Goal: Find specific page/section: Find specific page/section

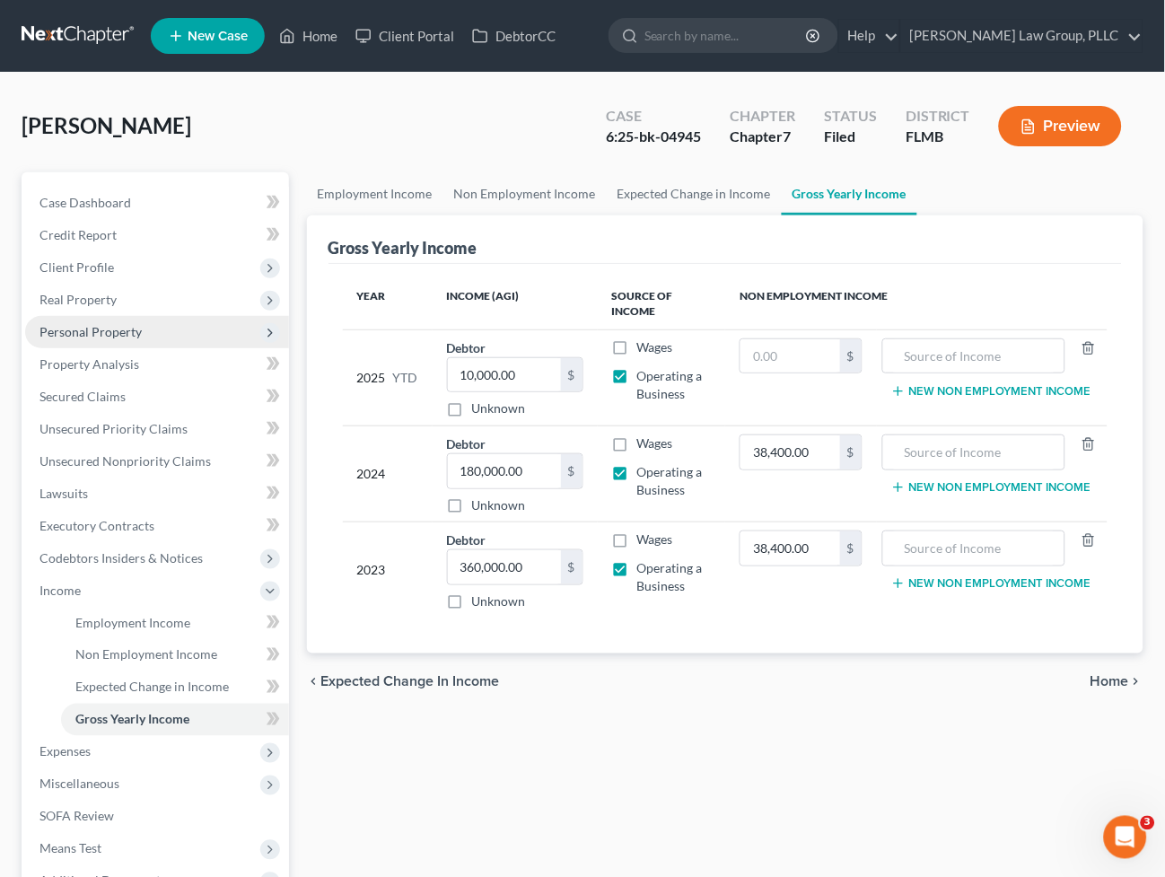
click at [126, 327] on span "Personal Property" at bounding box center [90, 331] width 102 height 15
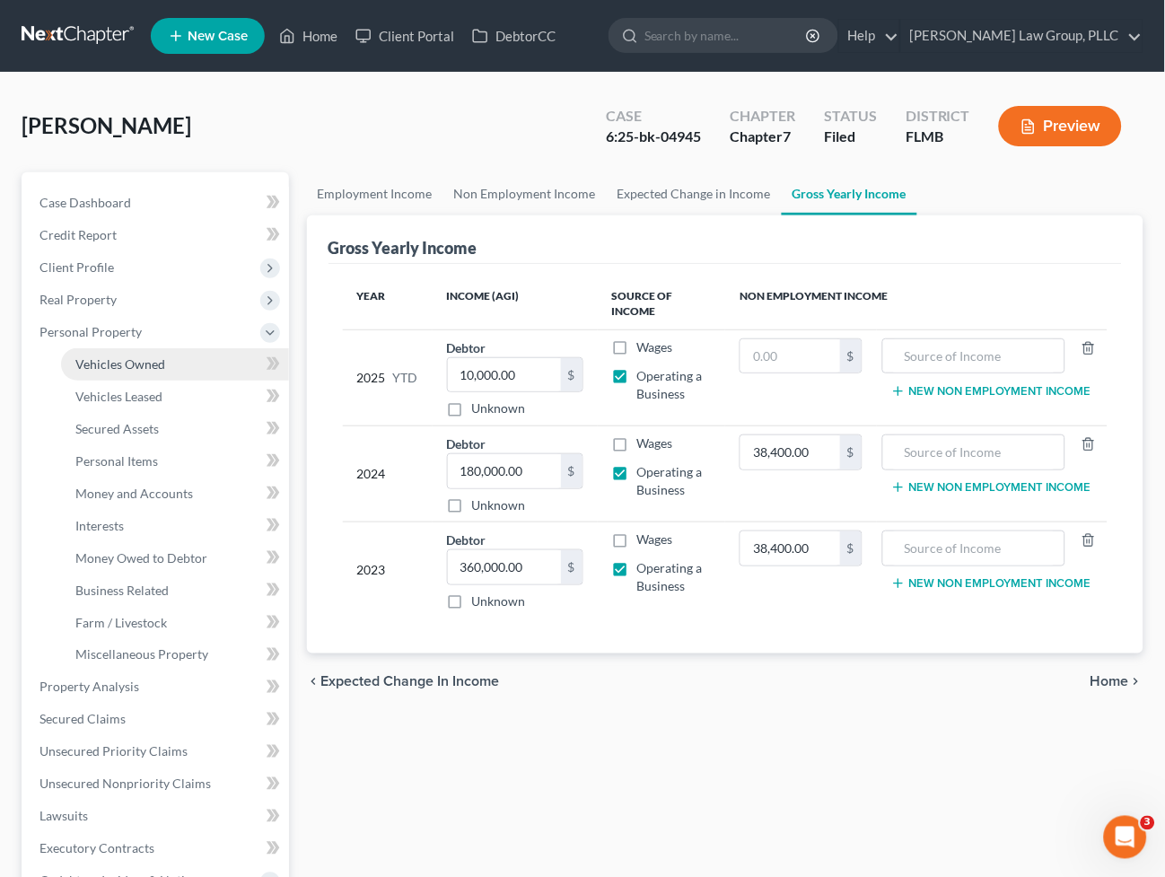
click at [119, 371] on link "Vehicles Owned" at bounding box center [175, 364] width 228 height 32
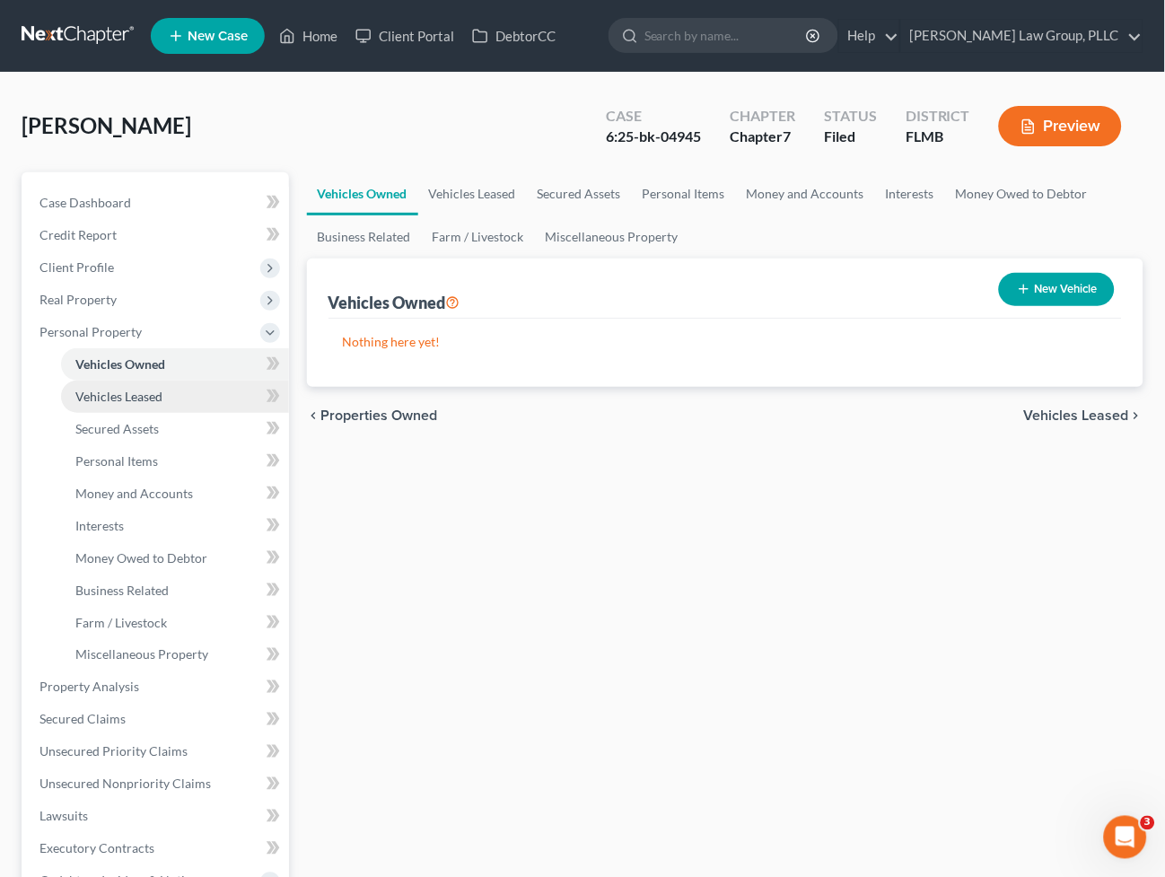
click at [122, 402] on link "Vehicles Leased" at bounding box center [175, 397] width 228 height 32
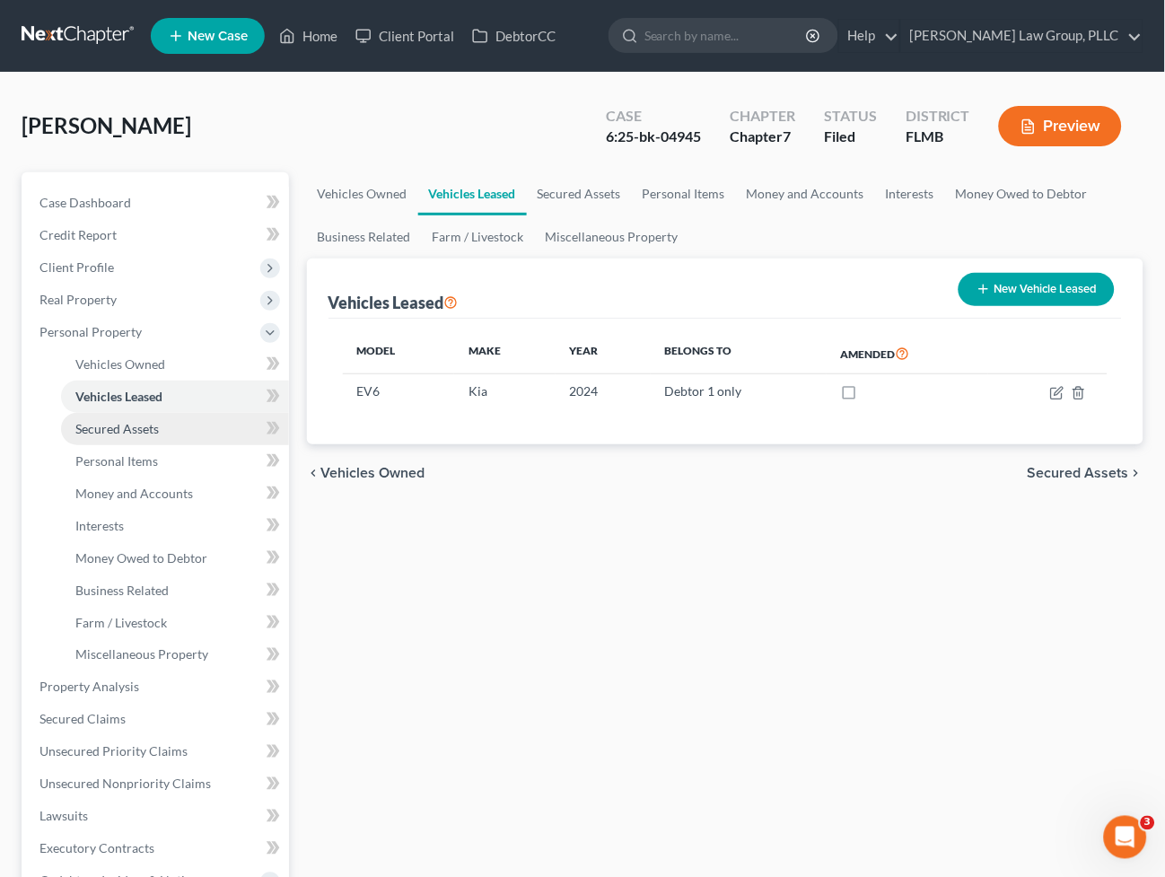
click at [195, 426] on link "Secured Assets" at bounding box center [175, 429] width 228 height 32
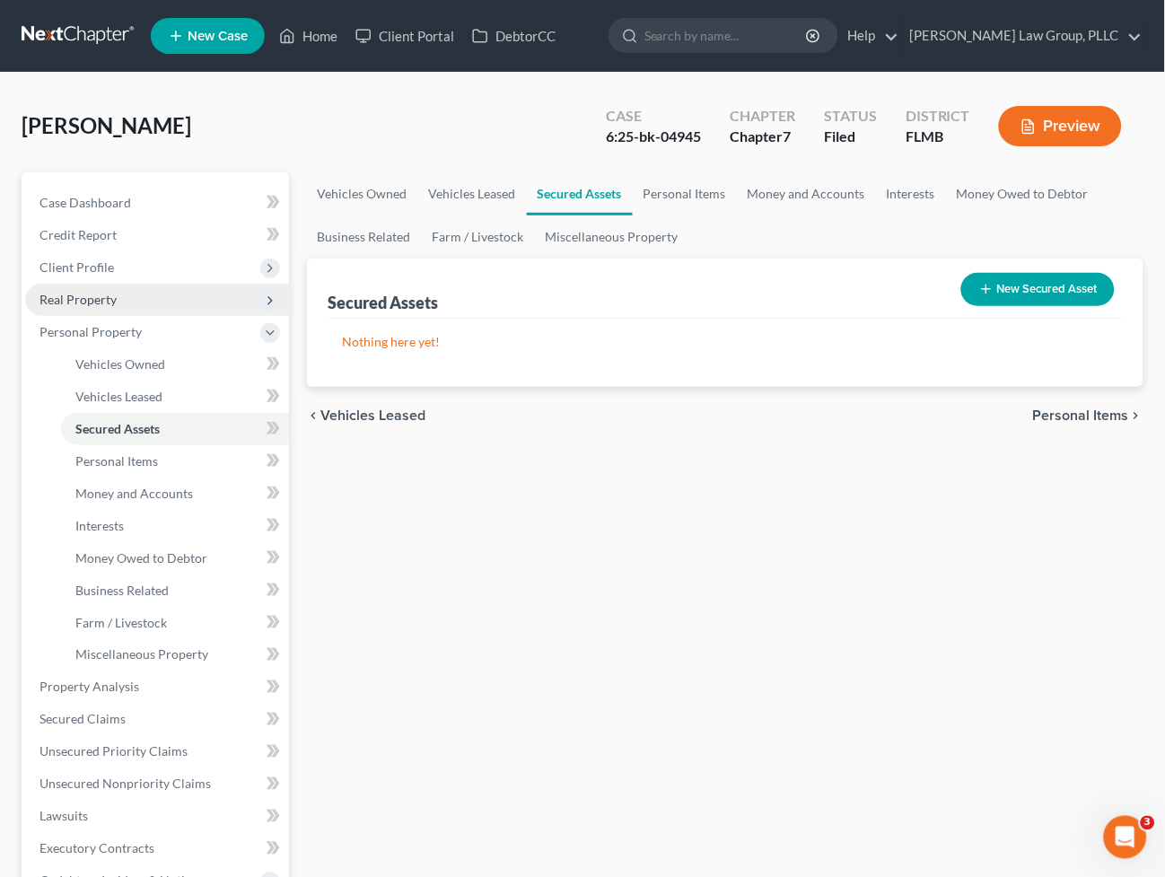
click at [130, 301] on span "Real Property" at bounding box center [157, 300] width 264 height 32
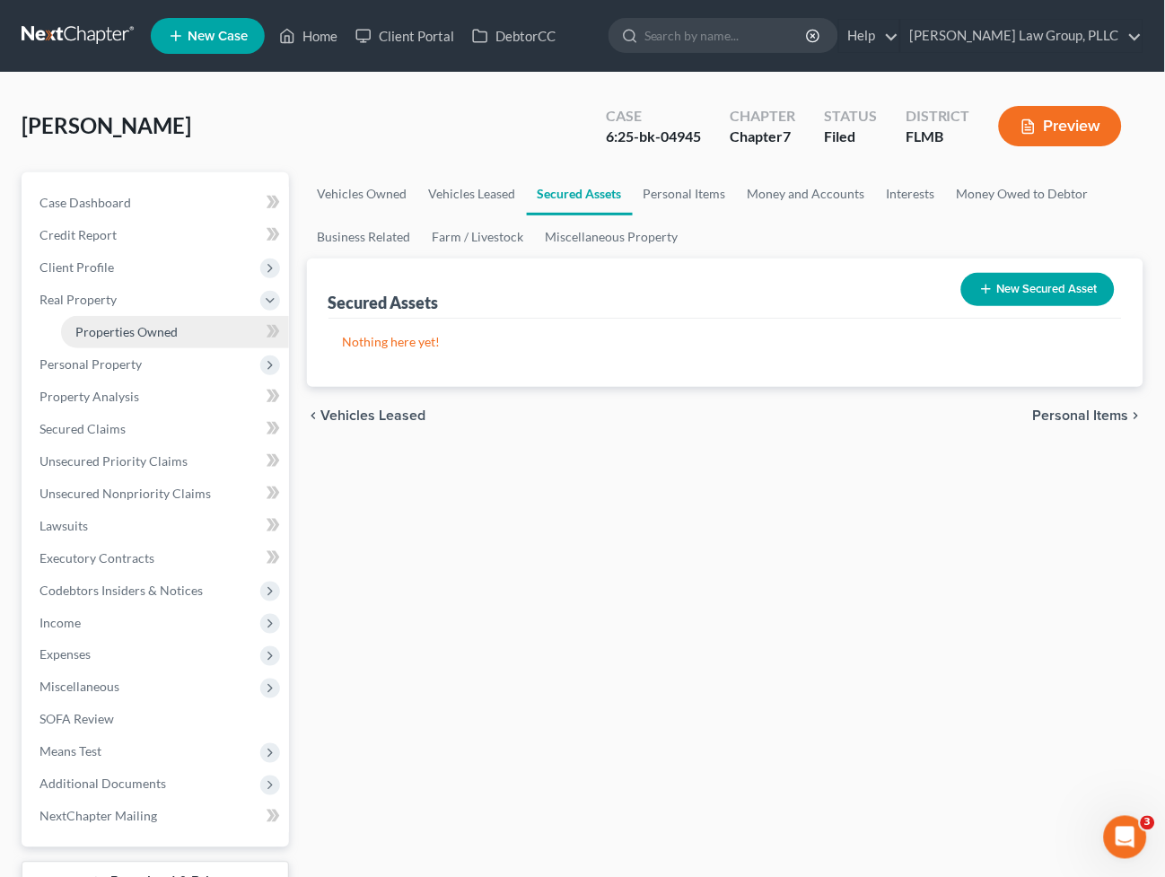
click at [128, 345] on link "Properties Owned" at bounding box center [175, 332] width 228 height 32
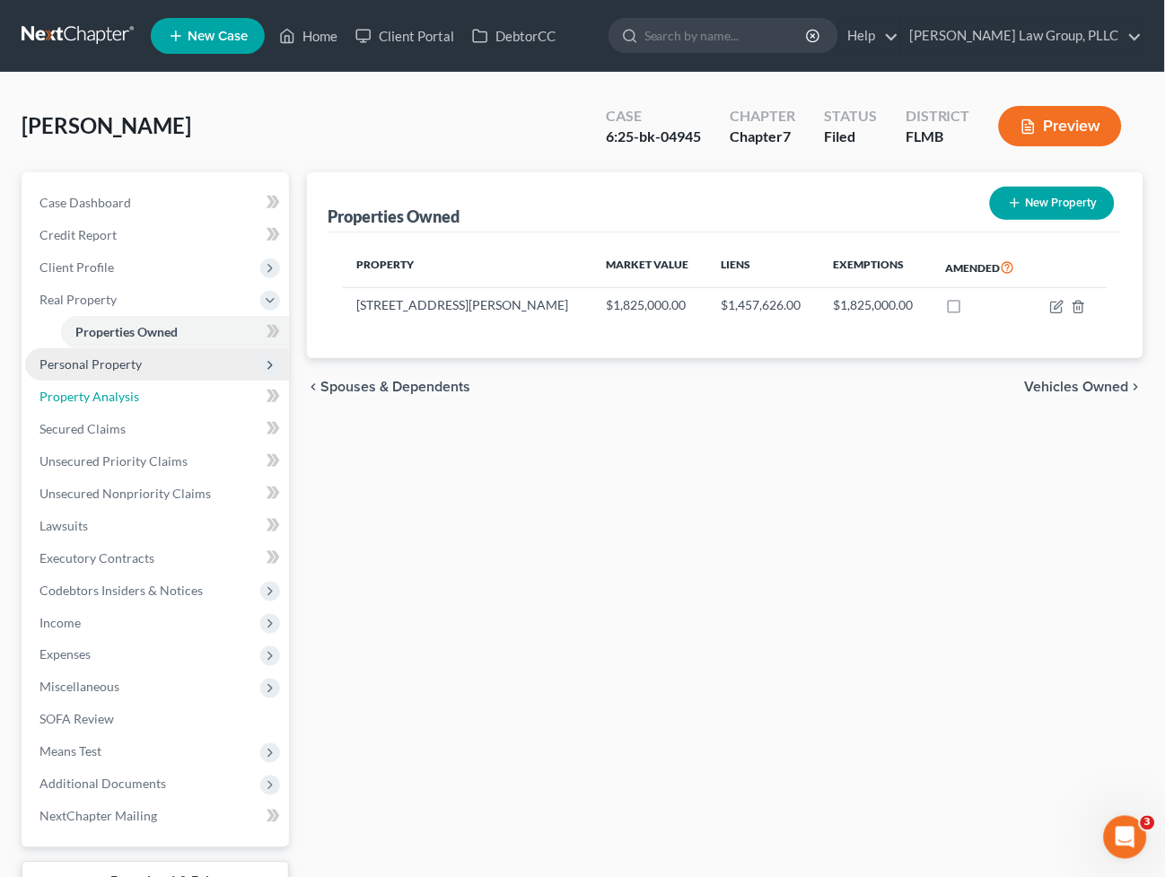
click at [192, 381] on link "Property Analysis" at bounding box center [157, 397] width 264 height 32
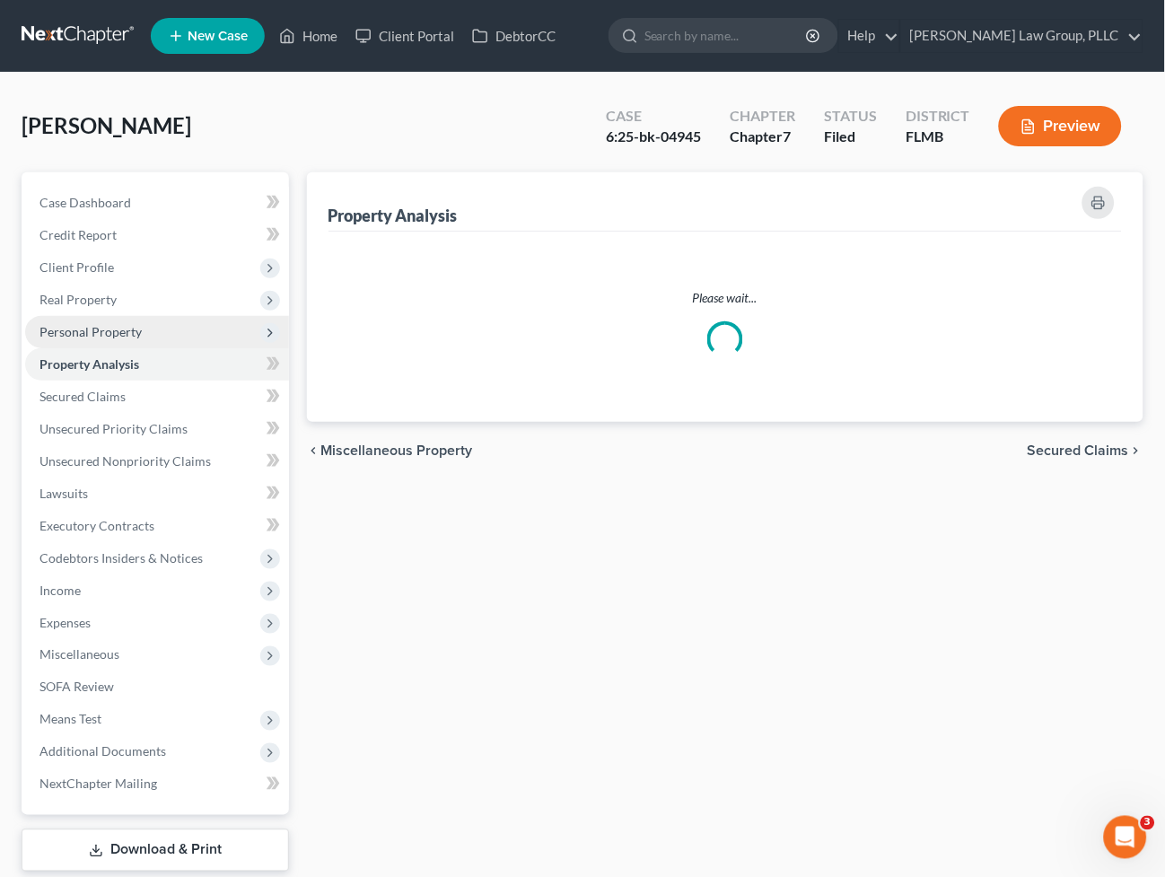
click at [184, 348] on span "Personal Property" at bounding box center [157, 332] width 264 height 32
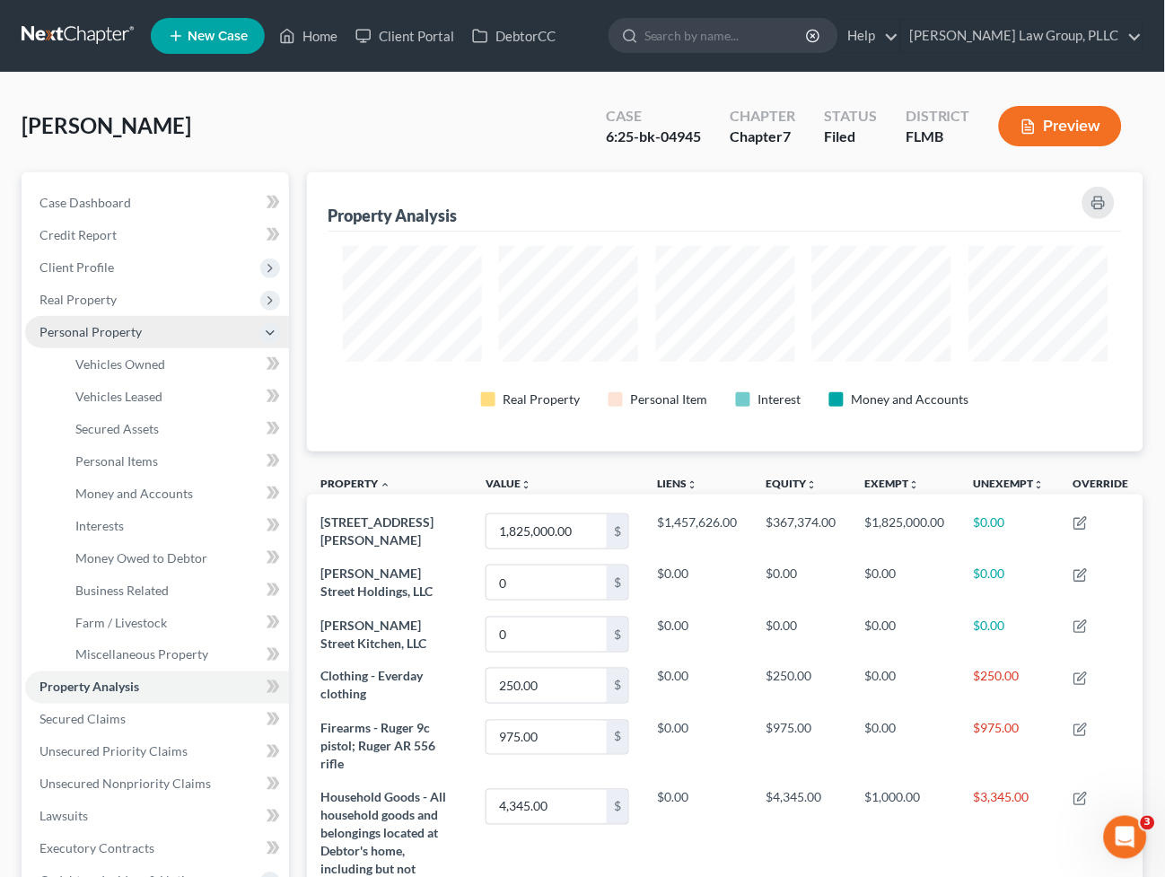
scroll to position [279, 838]
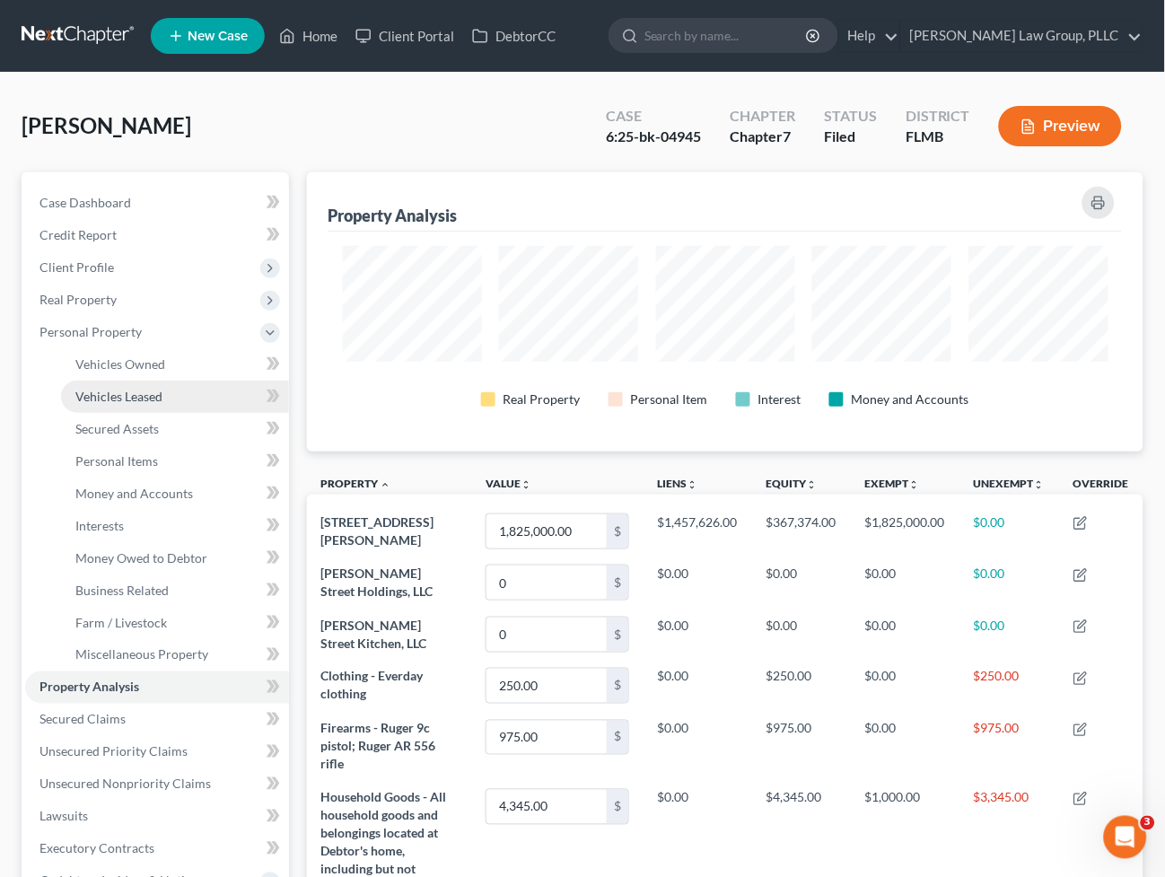
click at [177, 386] on link "Vehicles Leased" at bounding box center [175, 397] width 228 height 32
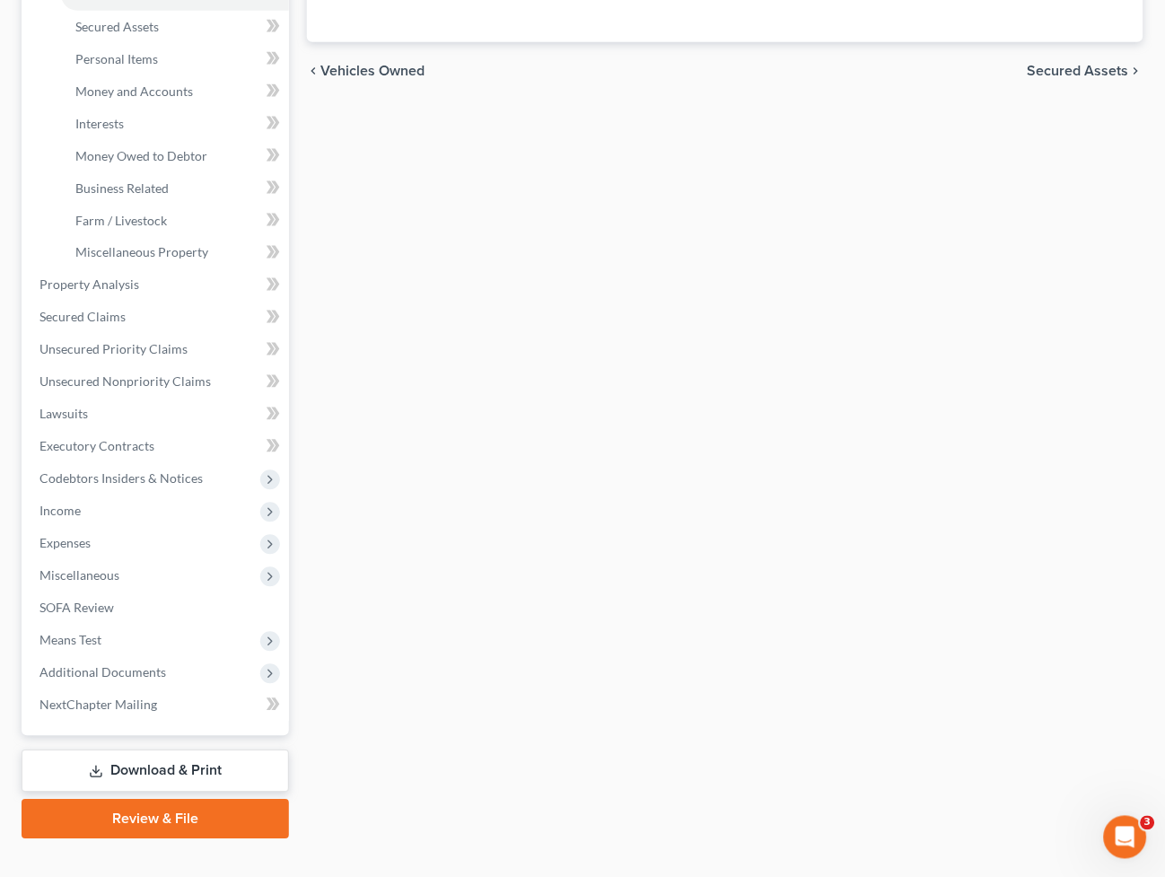
scroll to position [429, 0]
